Goal: Task Accomplishment & Management: Use online tool/utility

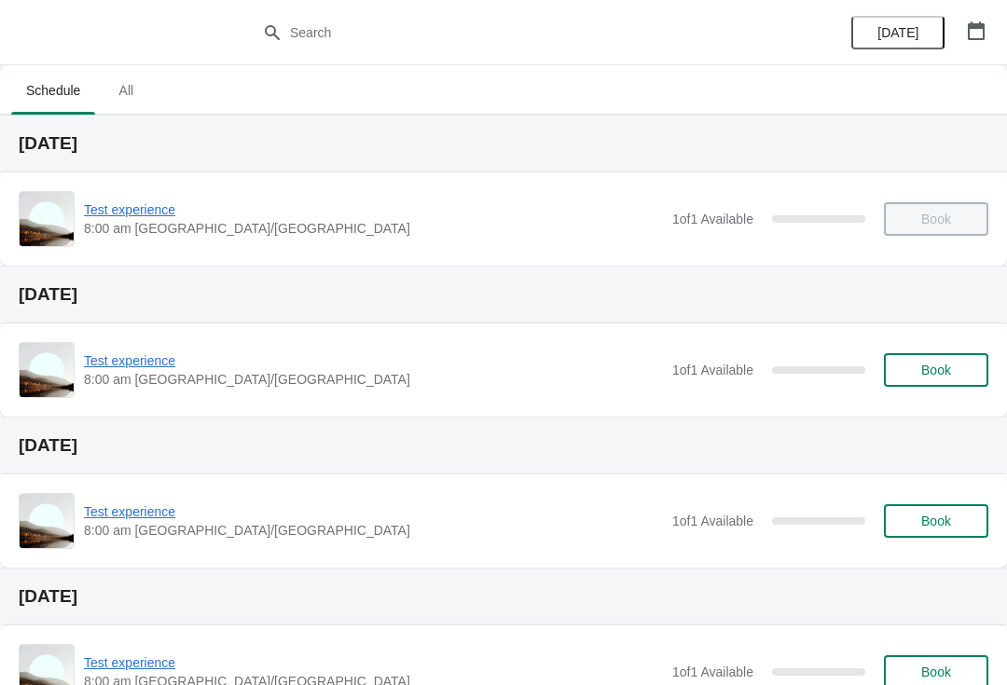
click at [939, 372] on span "Book" at bounding box center [936, 370] width 30 height 15
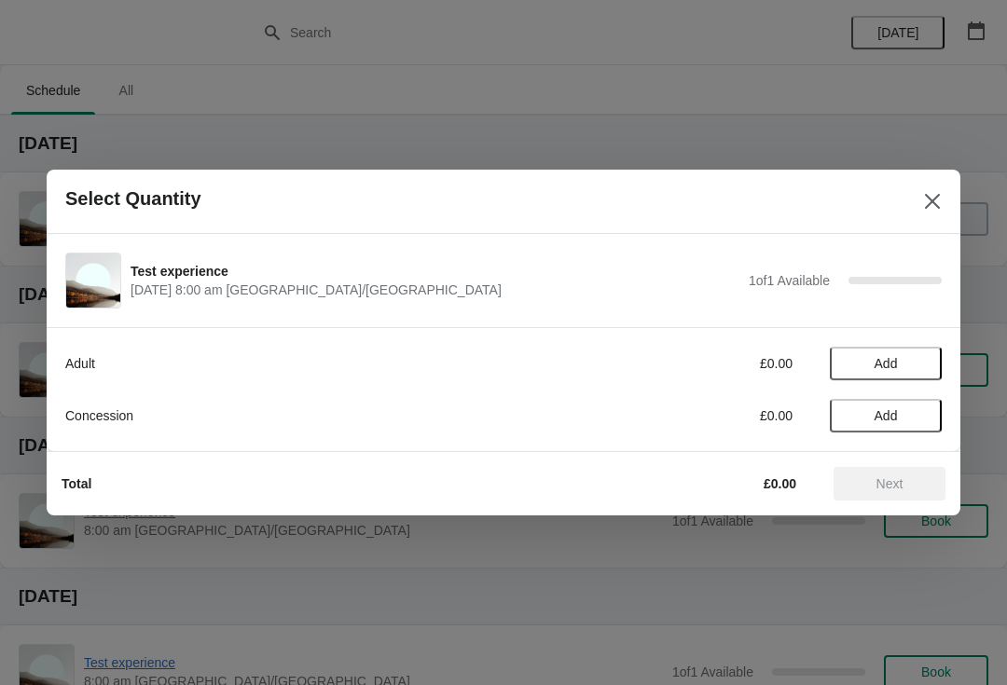
click at [898, 356] on span "Add" at bounding box center [885, 363] width 23 height 15
click at [888, 410] on span "Add" at bounding box center [885, 415] width 23 height 15
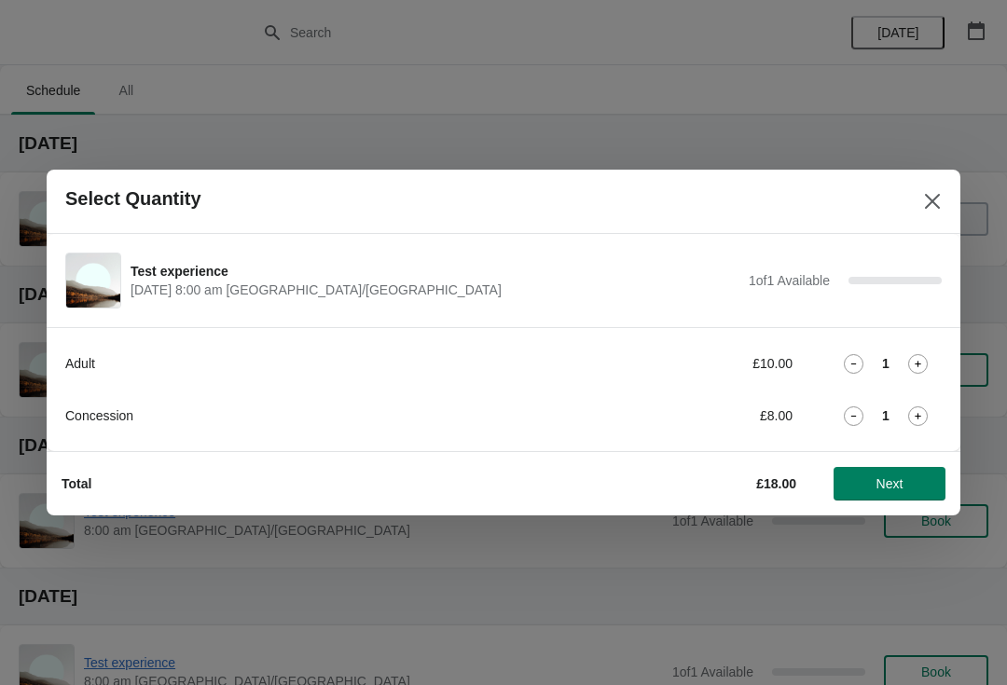
click at [897, 480] on span "Next" at bounding box center [889, 483] width 27 height 15
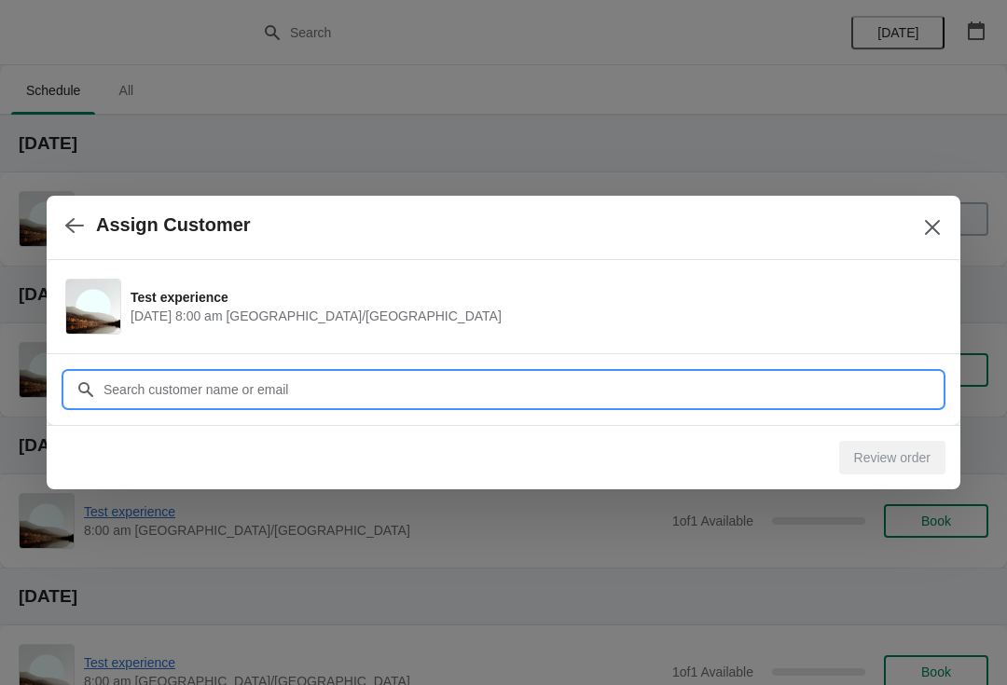
click at [693, 373] on input "Customer" at bounding box center [522, 390] width 839 height 34
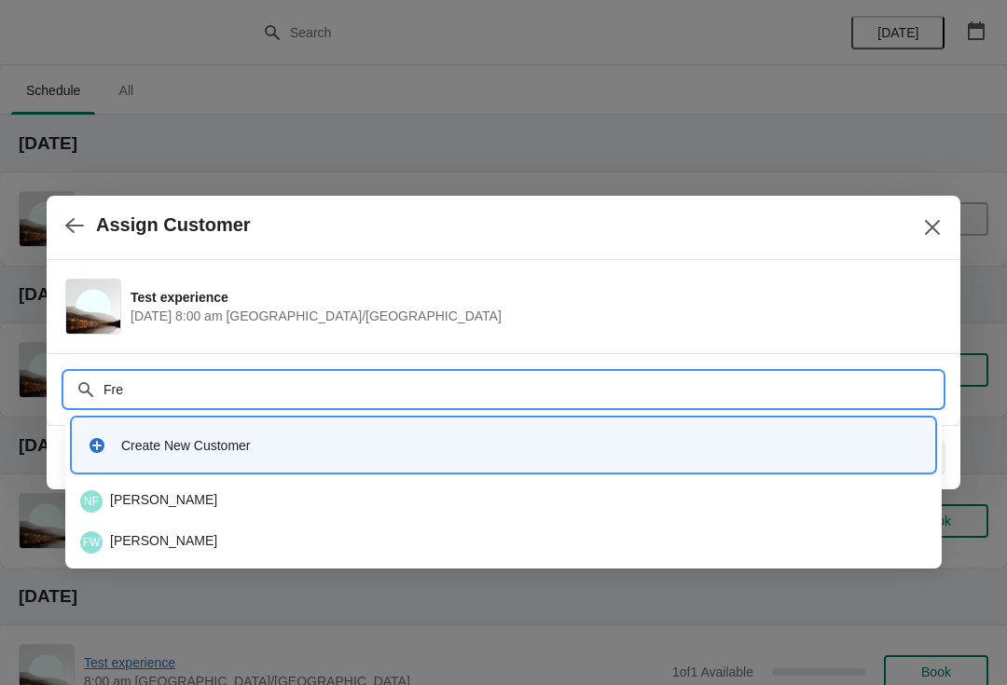
type input "Free"
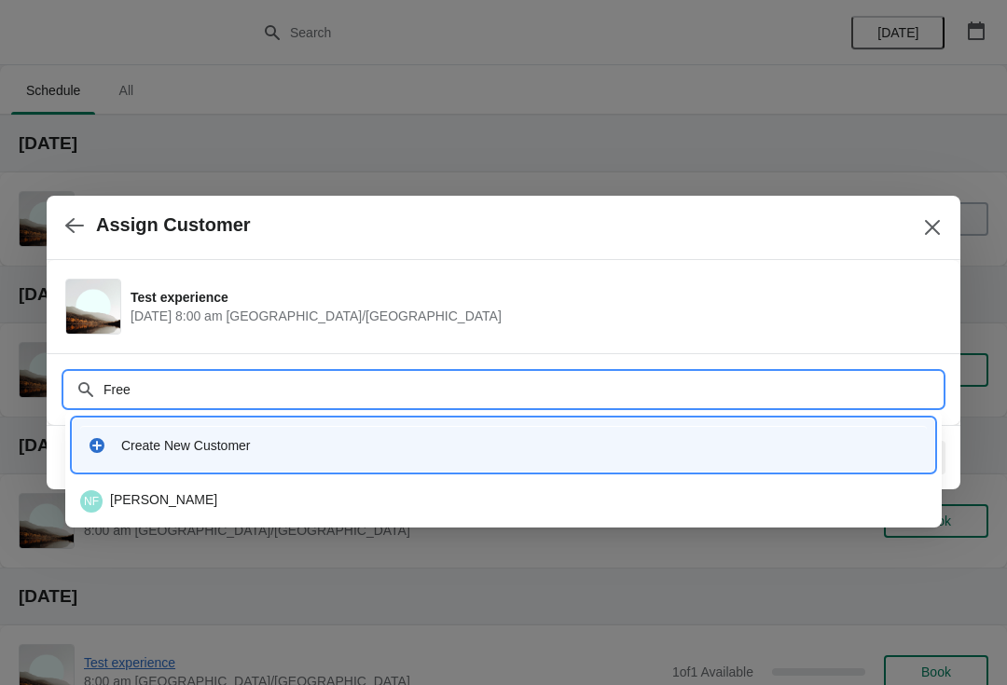
click at [475, 494] on div "NF [PERSON_NAME]" at bounding box center [503, 501] width 846 height 22
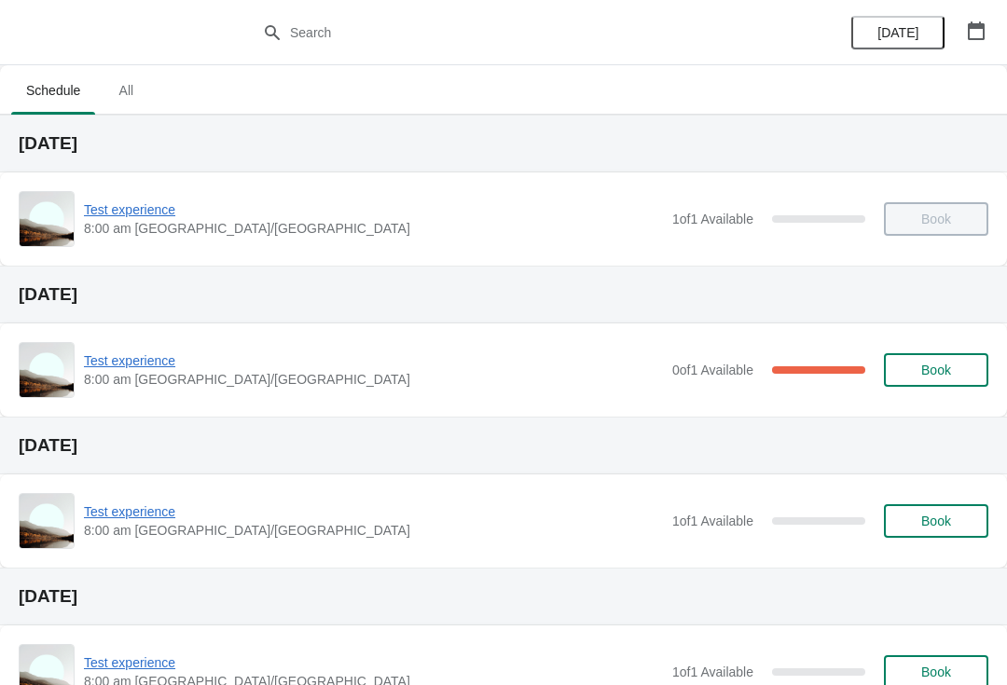
click at [940, 370] on span "Book" at bounding box center [936, 370] width 30 height 15
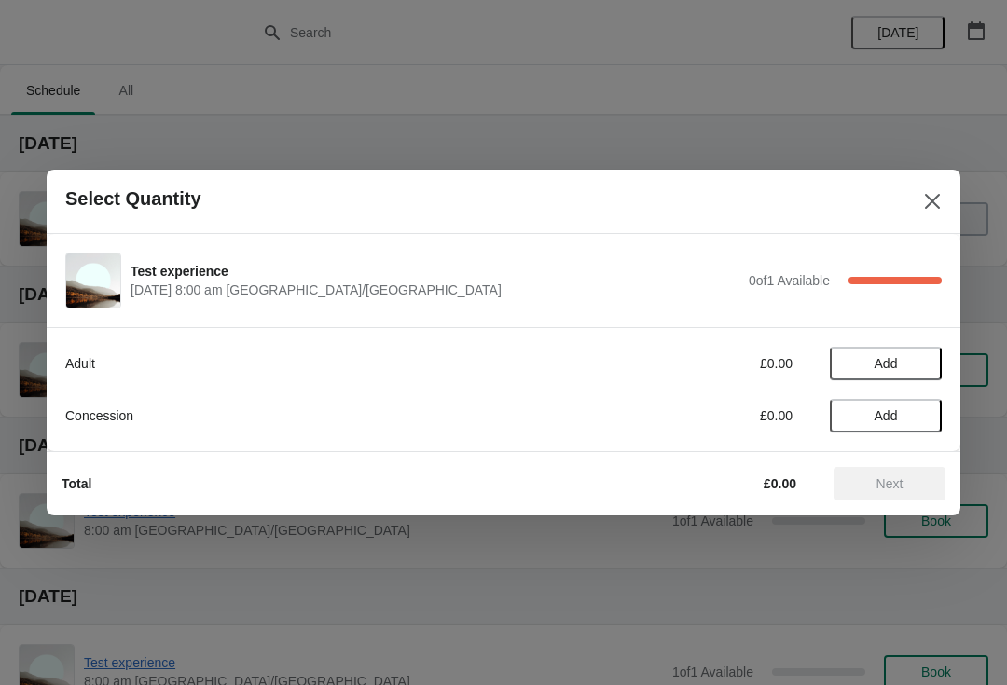
click at [901, 364] on span "Add" at bounding box center [885, 363] width 78 height 15
click at [932, 207] on icon "Close" at bounding box center [932, 201] width 19 height 19
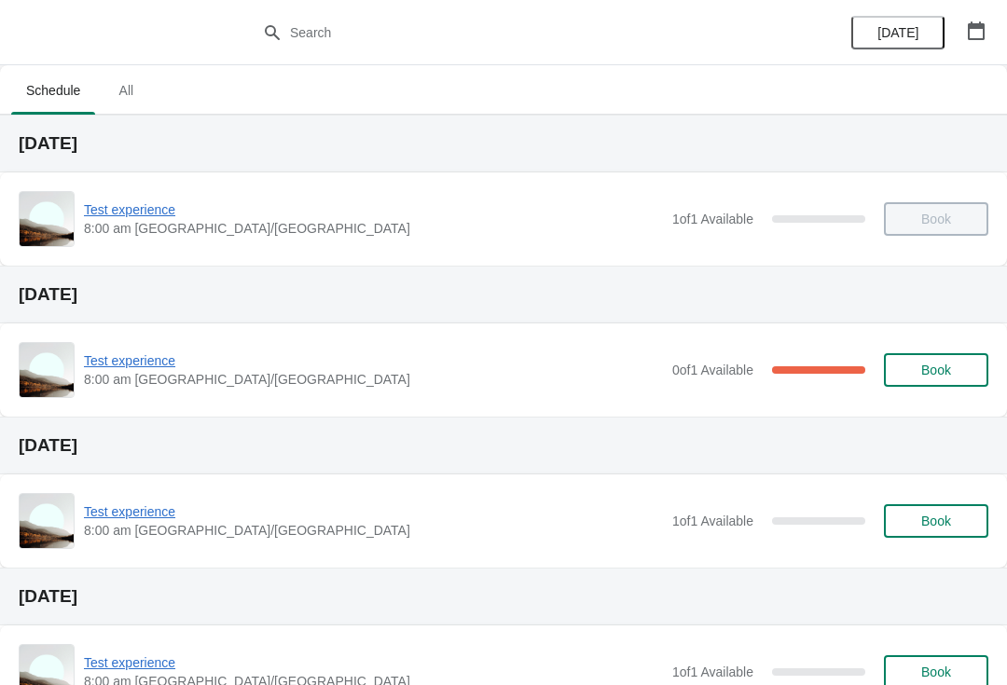
click at [939, 370] on span "Book" at bounding box center [936, 370] width 30 height 15
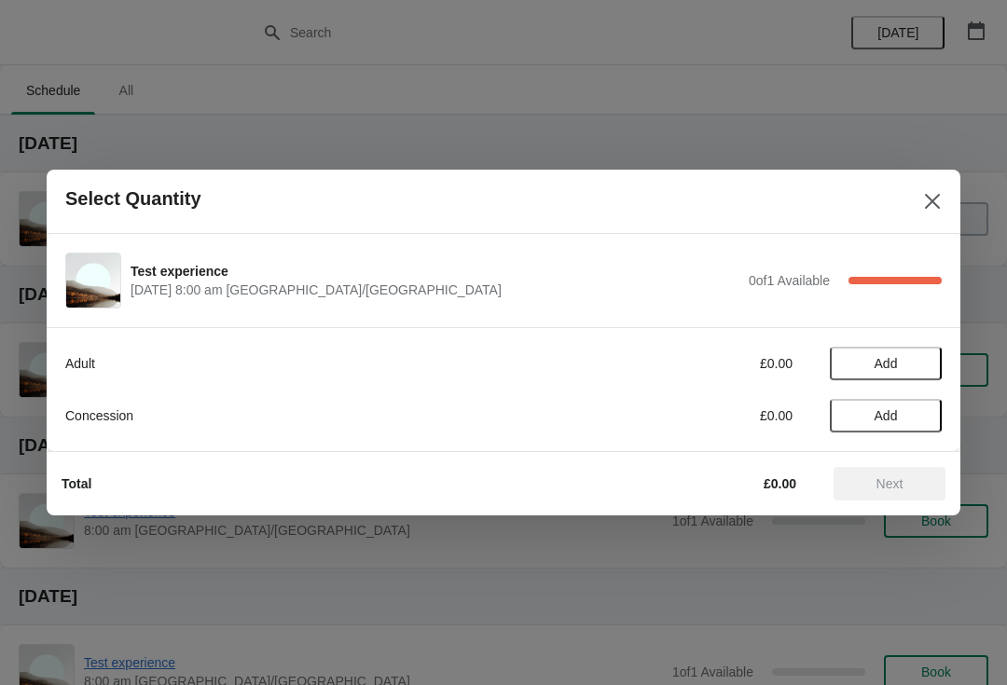
click at [893, 360] on span "Add" at bounding box center [885, 363] width 23 height 15
click at [904, 483] on span "Next" at bounding box center [889, 483] width 82 height 15
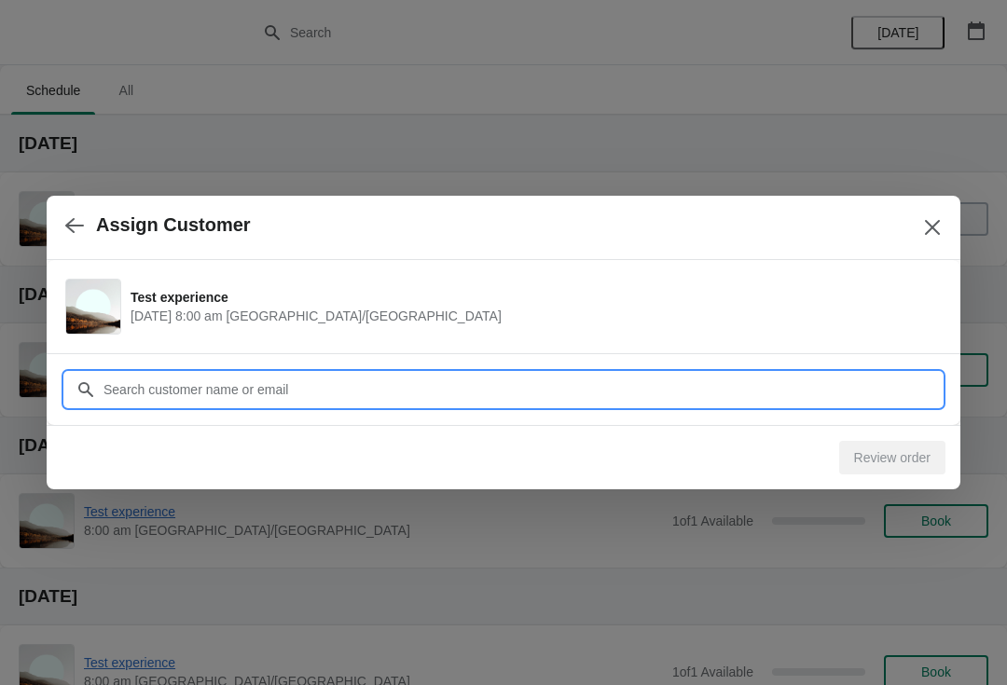
click at [705, 386] on input "Customer" at bounding box center [522, 390] width 839 height 34
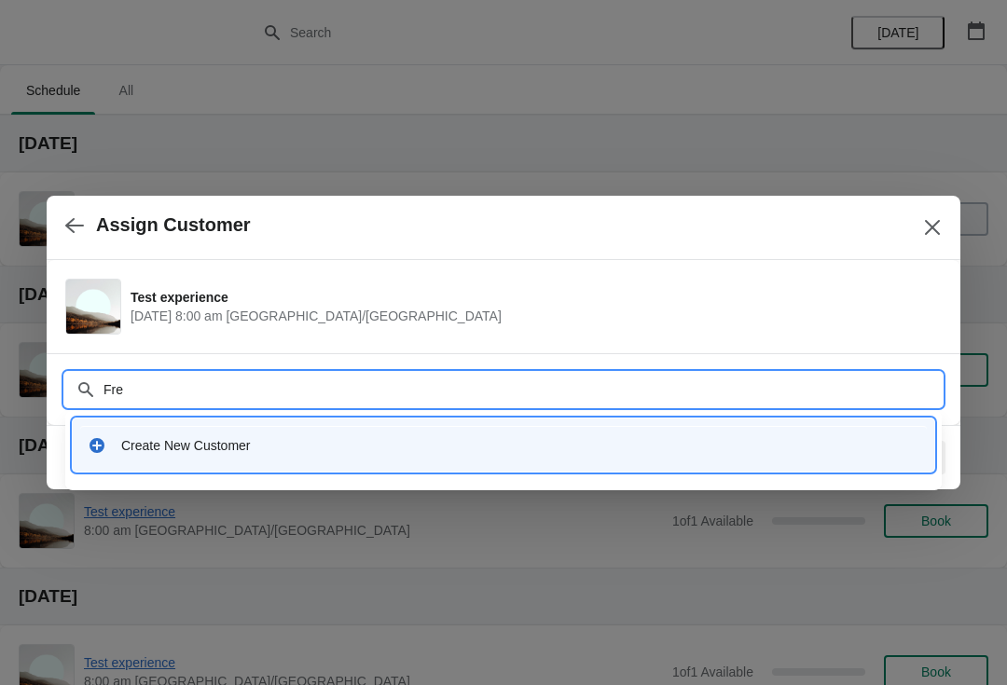
type input "Free"
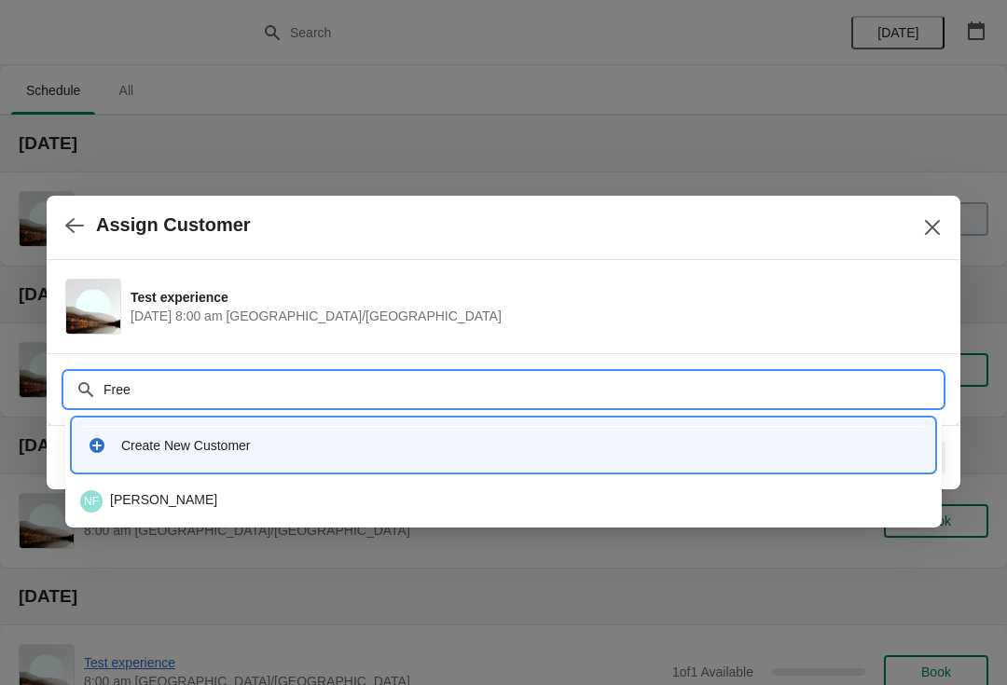
click at [447, 493] on div "NF [PERSON_NAME]" at bounding box center [503, 501] width 846 height 22
